Goal: Communication & Community: Answer question/provide support

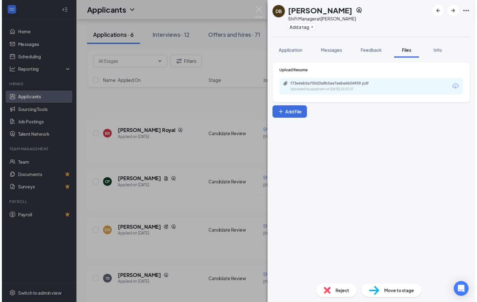
scroll to position [112, 0]
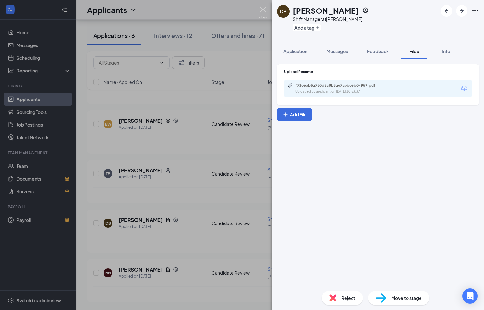
click at [266, 10] on img at bounding box center [263, 12] width 8 height 12
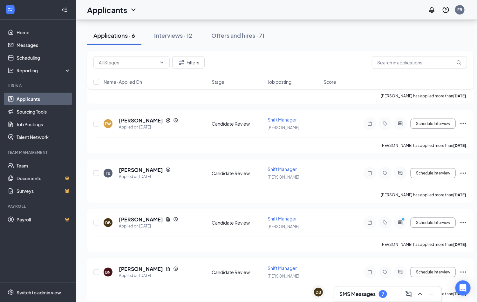
click at [369, 295] on h3 "SMS Messages" at bounding box center [357, 294] width 36 height 7
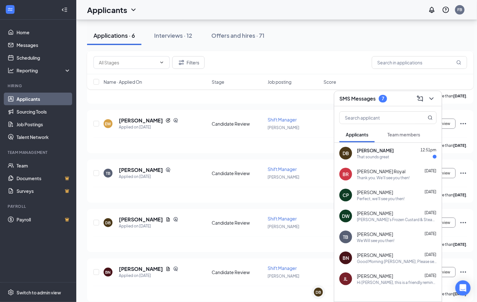
click at [381, 153] on span "[PERSON_NAME]" at bounding box center [375, 150] width 37 height 6
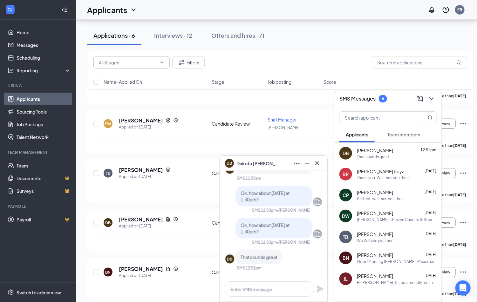
click at [156, 64] on input "text" at bounding box center [128, 62] width 58 height 7
click at [188, 124] on div "EW [PERSON_NAME] Applied on [DATE]" at bounding box center [156, 123] width 104 height 13
click at [40, 32] on link "Home" at bounding box center [44, 32] width 54 height 13
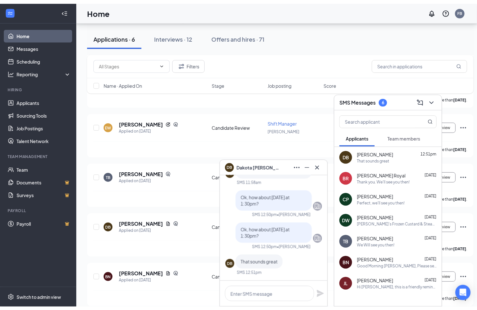
scroll to position [13, 0]
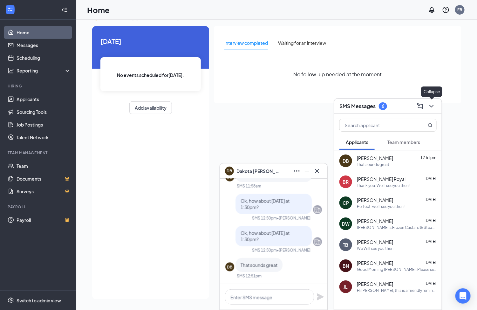
click at [433, 103] on icon "ChevronDown" at bounding box center [431, 106] width 8 height 8
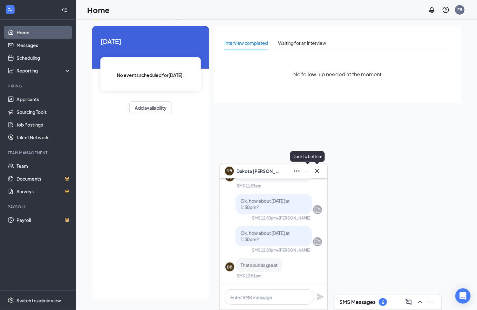
click at [319, 173] on icon "Cross" at bounding box center [317, 171] width 8 height 8
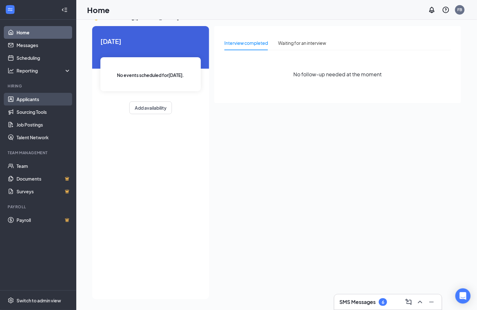
click at [36, 96] on link "Applicants" at bounding box center [44, 99] width 54 height 13
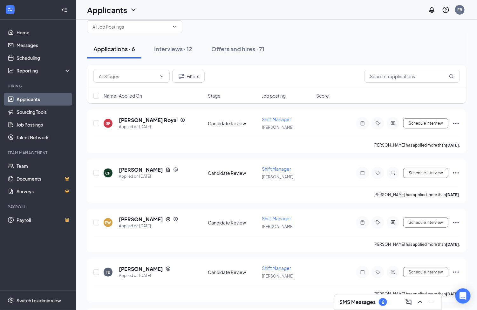
click at [134, 10] on icon "ChevronDown" at bounding box center [133, 10] width 4 height 3
click at [187, 19] on div "Applicants FB" at bounding box center [276, 10] width 400 height 20
click at [177, 29] on span at bounding box center [134, 26] width 95 height 13
click at [169, 28] on input "text" at bounding box center [130, 26] width 77 height 7
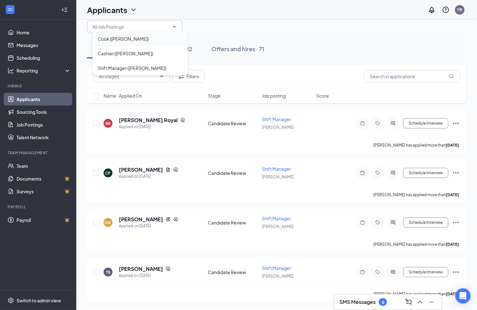
click at [138, 40] on div "Cook ([PERSON_NAME])" at bounding box center [139, 38] width 85 height 7
type input "Cook ([PERSON_NAME])"
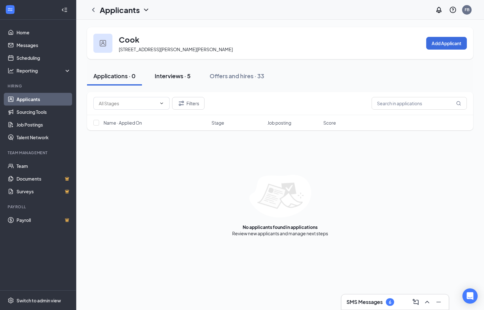
click at [165, 72] on div "Interviews · 5" at bounding box center [173, 76] width 36 height 8
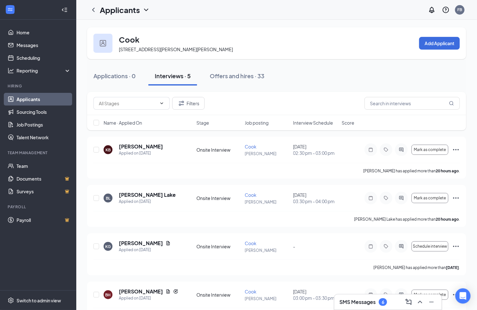
click at [147, 8] on icon "ChevronDown" at bounding box center [146, 10] width 8 height 8
click at [117, 28] on link "Applicants" at bounding box center [137, 27] width 69 height 6
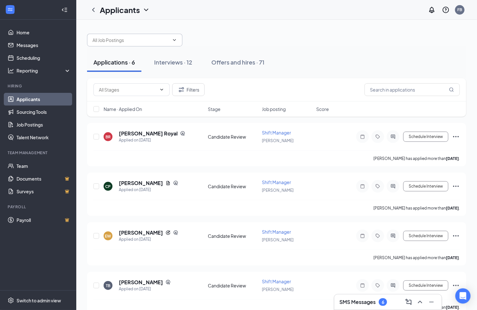
click at [134, 37] on input "text" at bounding box center [130, 40] width 77 height 7
click at [128, 67] on div "Cashier ([PERSON_NAME])" at bounding box center [125, 66] width 56 height 7
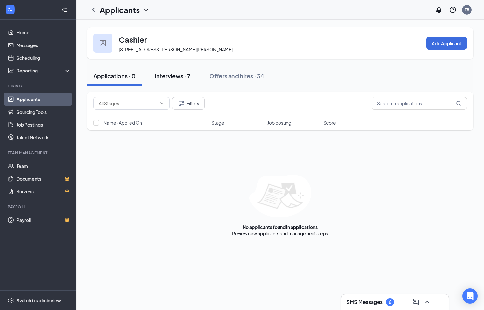
click at [164, 70] on button "Interviews · 7" at bounding box center [172, 75] width 48 height 19
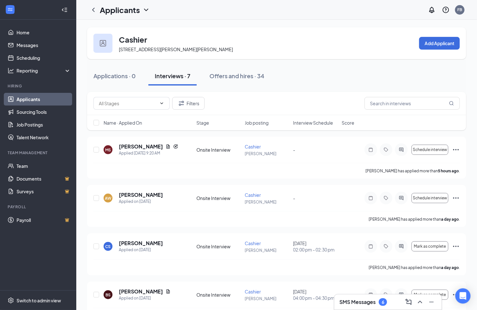
click at [134, 8] on h1 "Applicants" at bounding box center [120, 9] width 40 height 11
click at [144, 13] on icon "ChevronDown" at bounding box center [146, 10] width 8 height 8
click at [141, 11] on div "Applicants" at bounding box center [125, 9] width 50 height 11
click at [138, 26] on link "Applicants" at bounding box center [137, 27] width 69 height 6
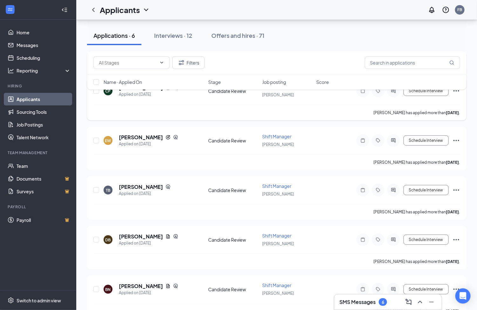
scroll to position [112, 0]
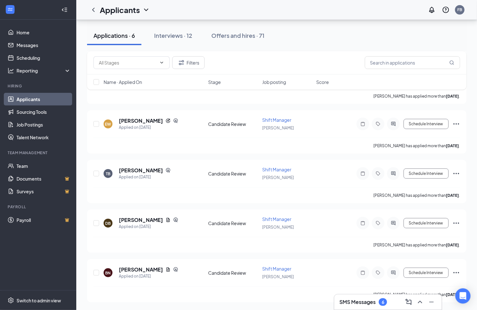
click at [368, 301] on h3 "SMS Messages" at bounding box center [357, 301] width 36 height 7
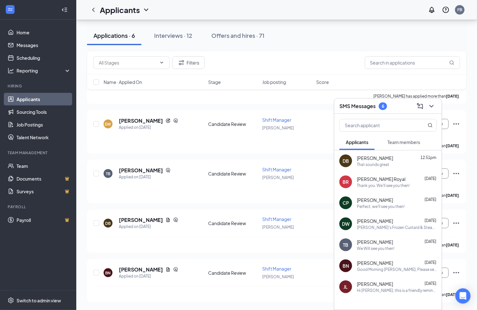
click at [366, 246] on div "We Will see you then!" at bounding box center [375, 247] width 37 height 5
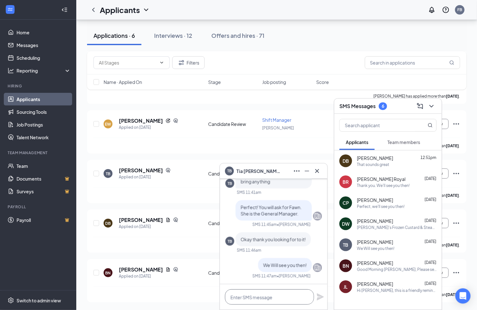
click at [262, 297] on textarea at bounding box center [269, 296] width 89 height 15
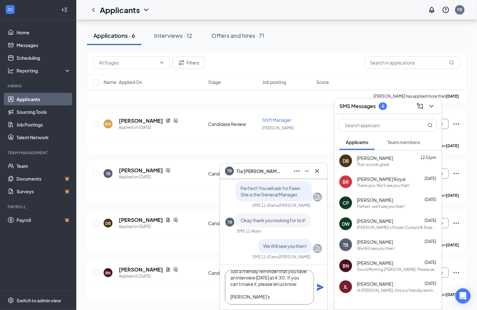
scroll to position [20, 0]
type textarea "Hey Tia! Just a friendly reminder that you have an interview [DATE] at 4:30. If…"
click at [317, 292] on div "Hey Tia! Just a friendly reminder that you have an interview [DATE] at 4:30. If…" at bounding box center [273, 287] width 107 height 44
click at [317, 287] on icon "Plane" at bounding box center [320, 287] width 8 height 8
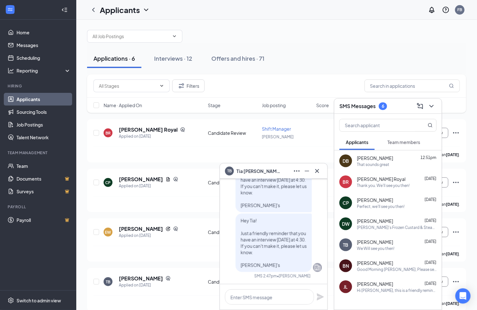
scroll to position [0, 0]
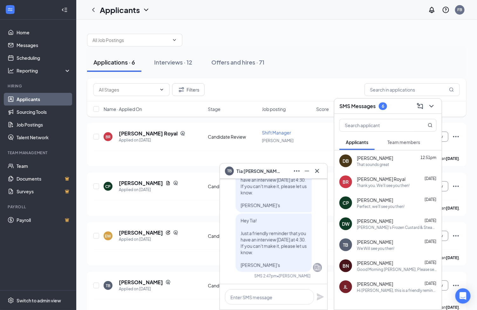
click at [381, 157] on span "[PERSON_NAME]" at bounding box center [375, 158] width 36 height 6
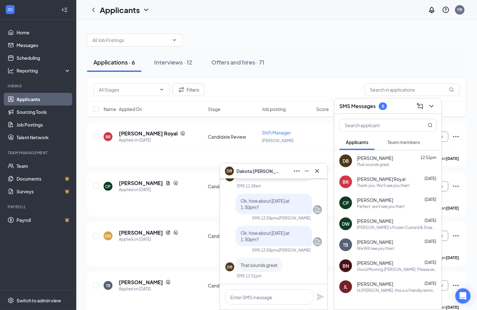
click at [345, 153] on div "DB [PERSON_NAME] 12:51pm That sounds great" at bounding box center [387, 160] width 107 height 21
drag, startPoint x: 345, startPoint y: 153, endPoint x: 345, endPoint y: 163, distance: 9.5
click at [345, 163] on div "DB" at bounding box center [345, 160] width 6 height 6
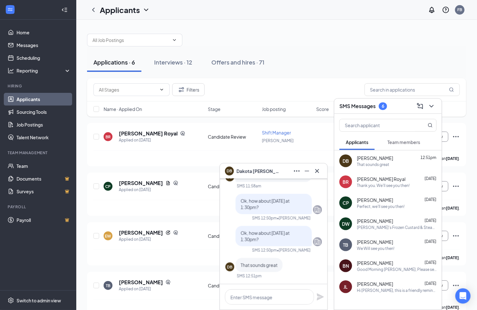
drag, startPoint x: 345, startPoint y: 163, endPoint x: 407, endPoint y: 158, distance: 62.1
click at [407, 158] on div "[PERSON_NAME] 12:51pm" at bounding box center [397, 158] width 80 height 6
click at [244, 169] on span "[PERSON_NAME]" at bounding box center [258, 170] width 44 height 7
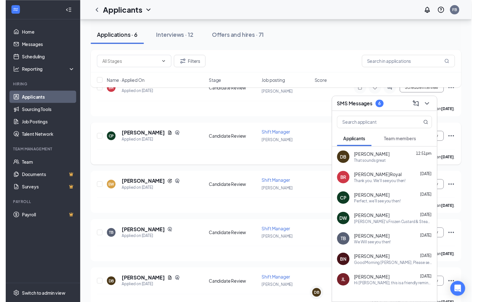
scroll to position [112, 0]
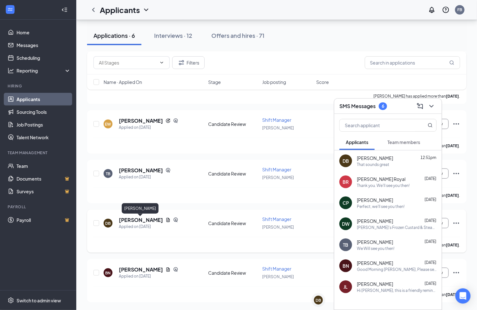
click at [146, 218] on h5 "[PERSON_NAME]" at bounding box center [141, 219] width 44 height 7
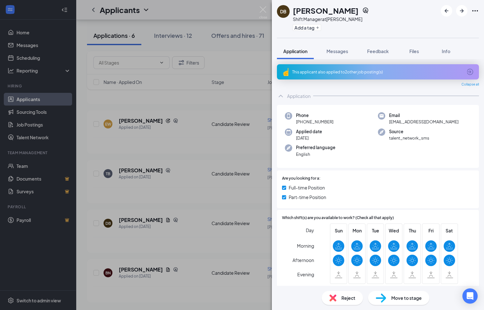
click at [473, 13] on icon "Ellipses" at bounding box center [475, 11] width 8 height 8
click at [474, 10] on icon "Ellipses" at bounding box center [475, 11] width 8 height 8
click at [422, 27] on link "View full application" at bounding box center [440, 26] width 69 height 6
click at [264, 8] on img at bounding box center [263, 12] width 8 height 12
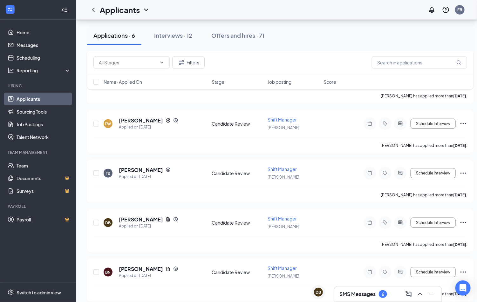
click at [386, 294] on div "6" at bounding box center [382, 295] width 8 height 8
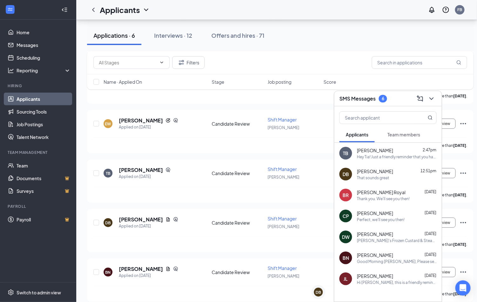
click at [372, 167] on div "DB [PERSON_NAME] 12:51pm That sounds great" at bounding box center [387, 174] width 107 height 21
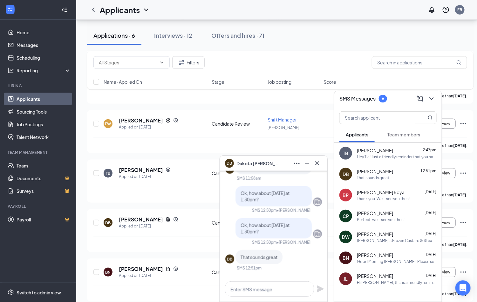
drag, startPoint x: 266, startPoint y: 233, endPoint x: 267, endPoint y: 244, distance: 10.8
click at [266, 233] on p "Ok, how about [DATE] at 1:30pm?" at bounding box center [273, 228] width 66 height 13
click at [267, 239] on div "Ok, how about [DATE] at 1:30pm? SMS 12:50pm • [PERSON_NAME]" at bounding box center [273, 231] width 97 height 27
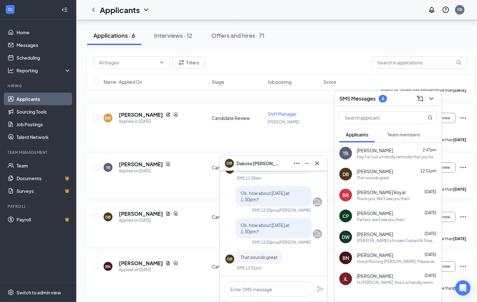
scroll to position [119, 0]
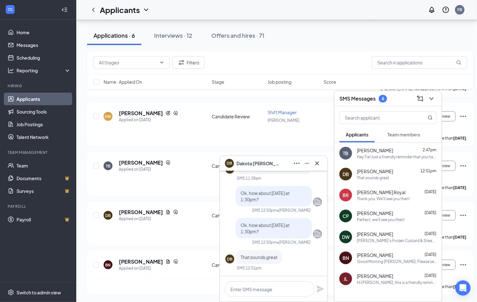
click at [384, 151] on div "[PERSON_NAME] 2:47pm" at bounding box center [397, 150] width 80 height 6
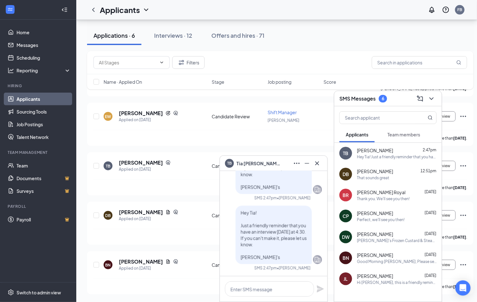
click at [273, 225] on span "Hey Tia! Just a friendly reminder that you have an interview [DATE] at 4:30. If…" at bounding box center [273, 235] width 66 height 50
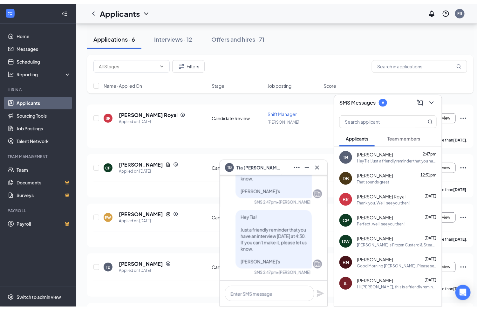
scroll to position [0, 0]
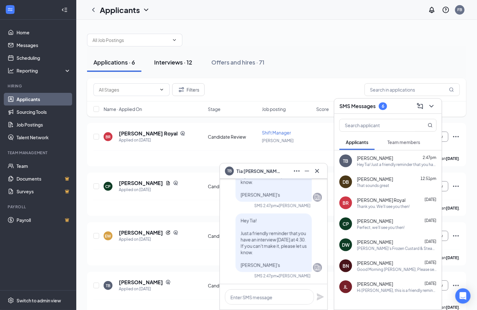
click at [166, 59] on div "Interviews · 12" at bounding box center [173, 62] width 38 height 8
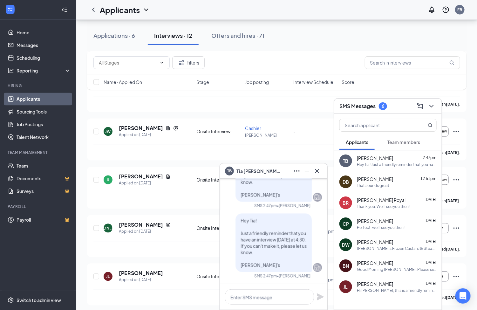
scroll to position [396, 0]
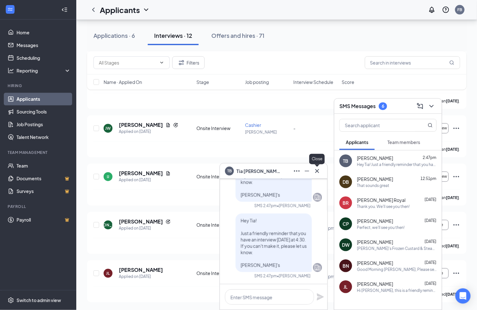
click at [318, 170] on icon "Cross" at bounding box center [317, 171] width 8 height 8
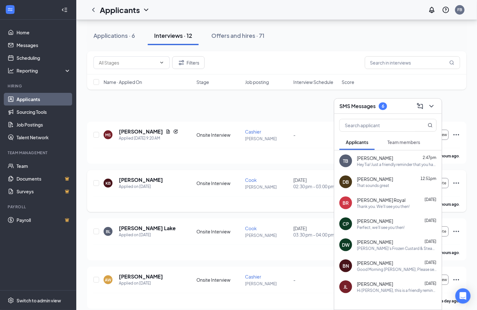
scroll to position [0, 0]
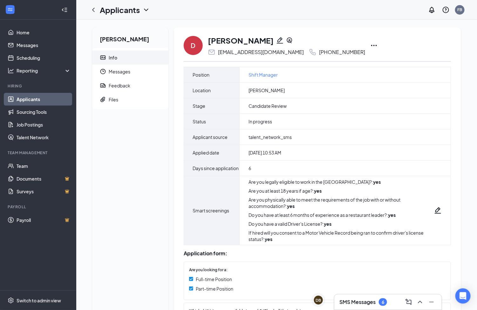
click at [370, 43] on icon "Ellipses" at bounding box center [374, 46] width 8 height 8
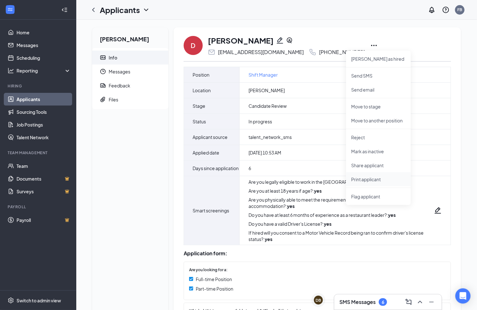
click at [362, 180] on p "Print applicant" at bounding box center [378, 179] width 55 height 6
